Goal: Task Accomplishment & Management: Complete application form

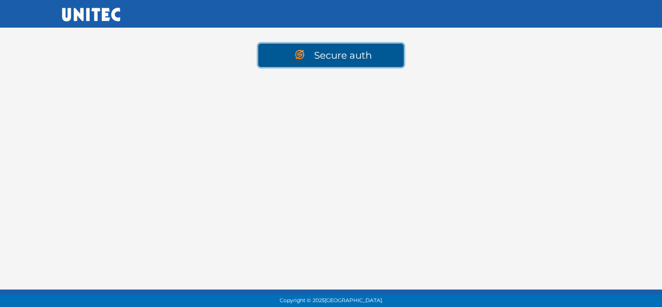
click at [358, 59] on link "Secure auth" at bounding box center [330, 55] width 145 height 23
click at [291, 52] on img at bounding box center [302, 56] width 24 height 13
click at [349, 55] on link "Secure auth" at bounding box center [330, 55] width 145 height 23
click at [310, 58] on img at bounding box center [302, 56] width 24 height 13
click at [353, 56] on link "Secure auth" at bounding box center [330, 55] width 145 height 23
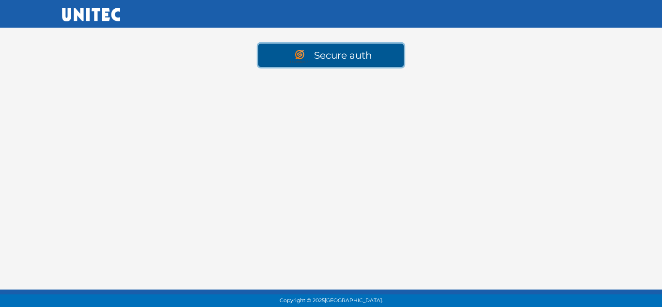
click at [276, 61] on link "Secure auth" at bounding box center [330, 55] width 145 height 23
